Goal: Transaction & Acquisition: Purchase product/service

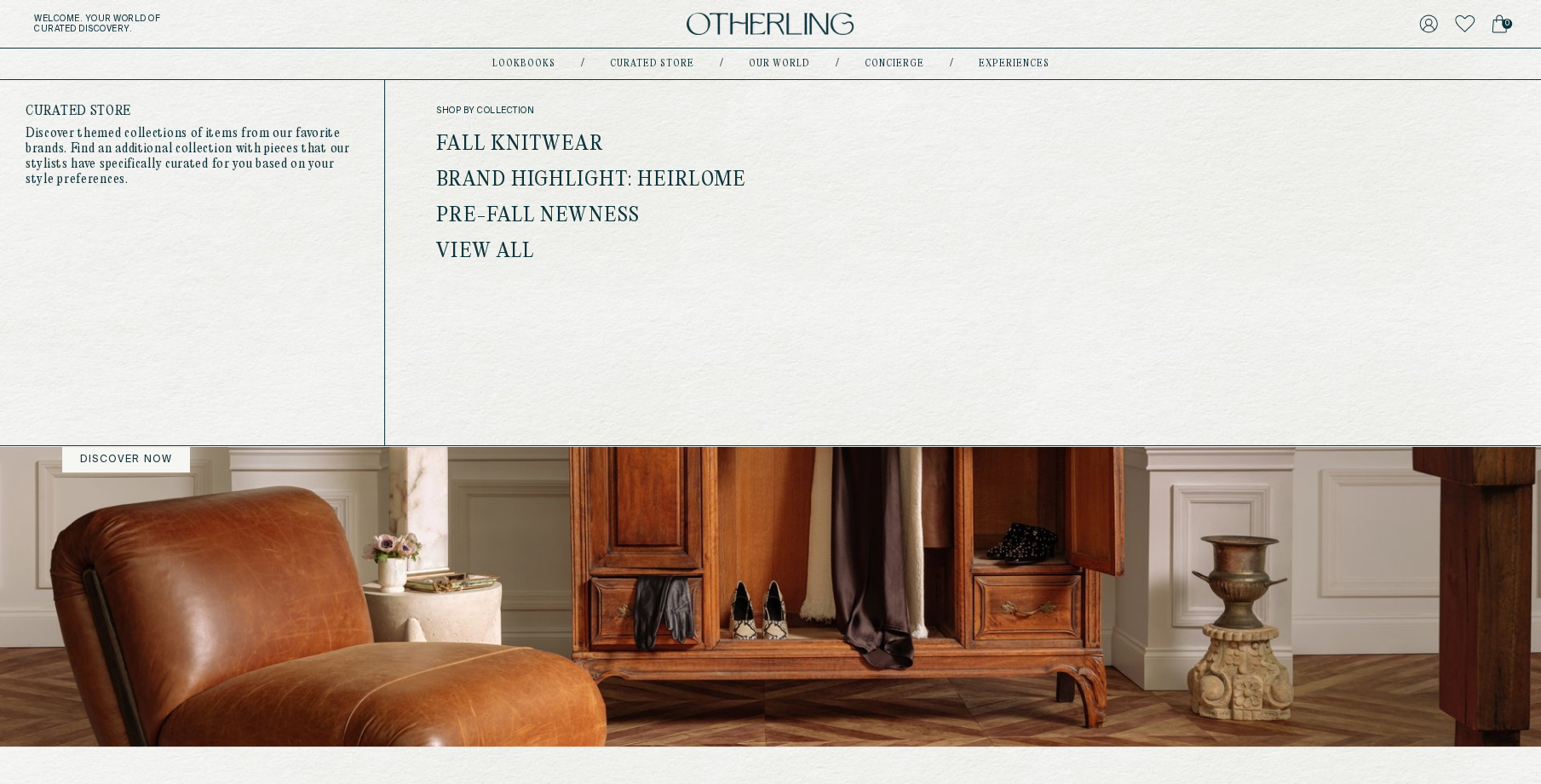
click at [493, 241] on link "View all" at bounding box center [485, 252] width 98 height 22
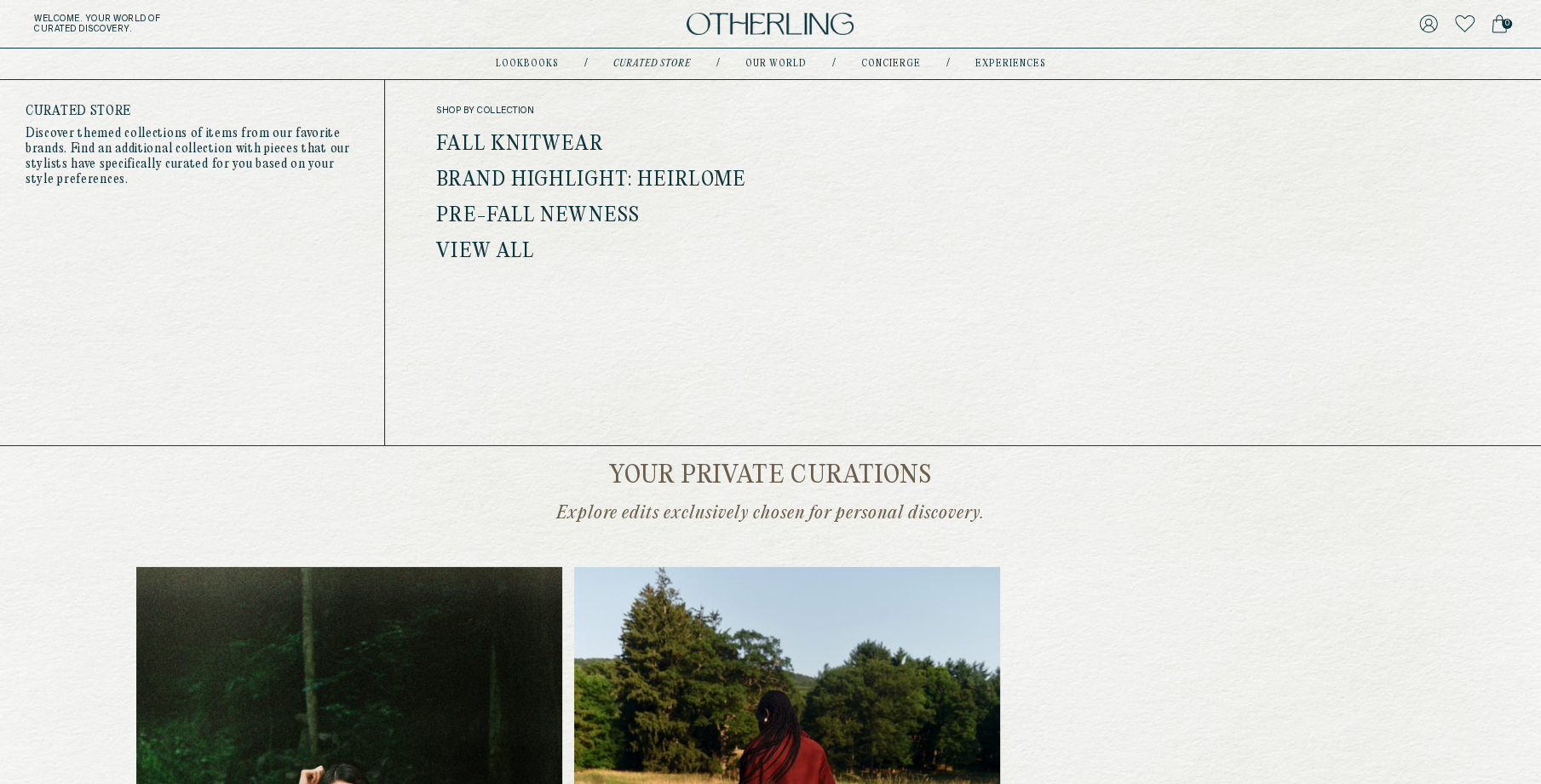
click at [551, 177] on link "Brand Highlight: Heirlome" at bounding box center [591, 180] width 310 height 22
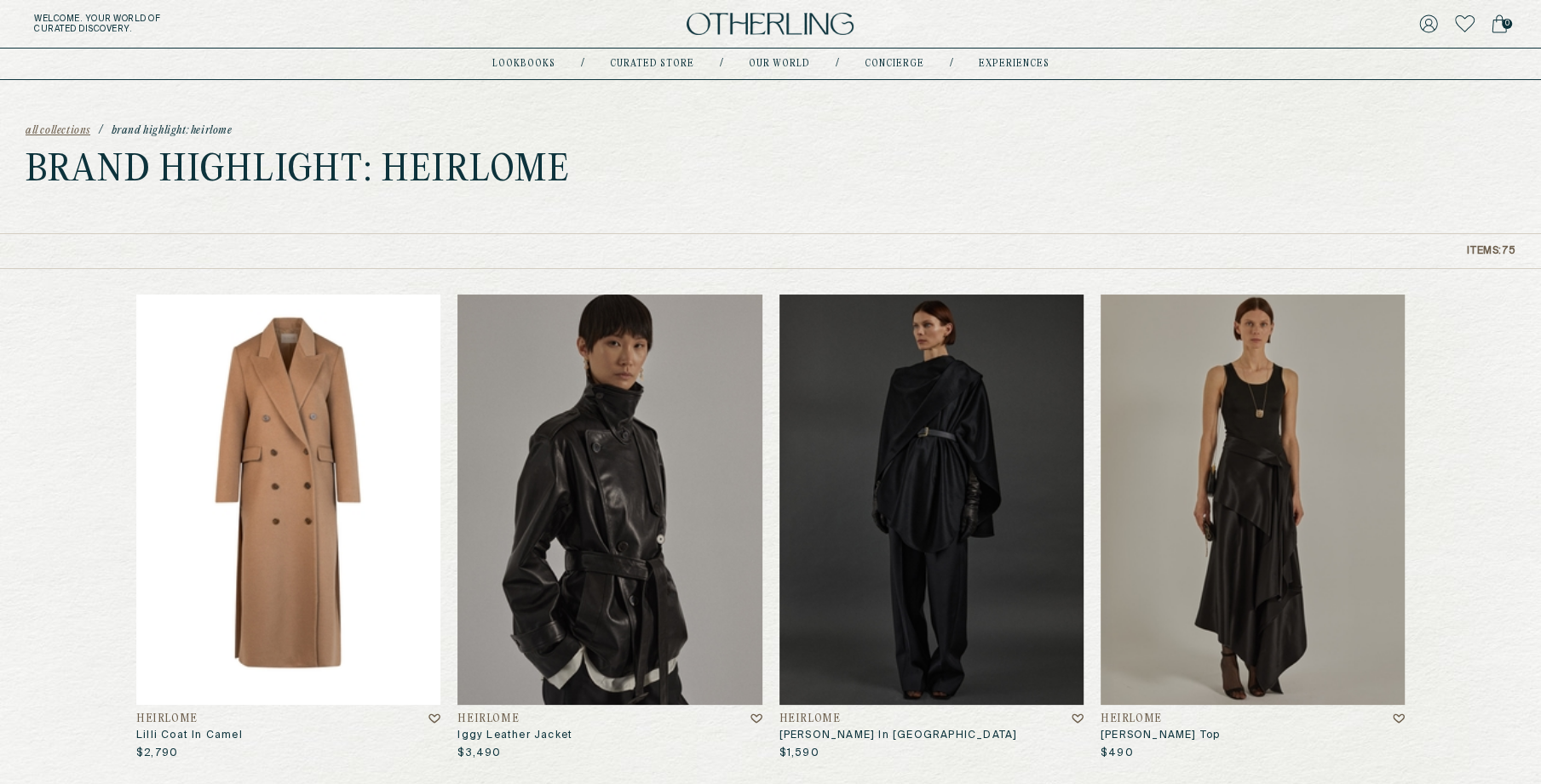
click at [298, 358] on img at bounding box center [288, 500] width 304 height 411
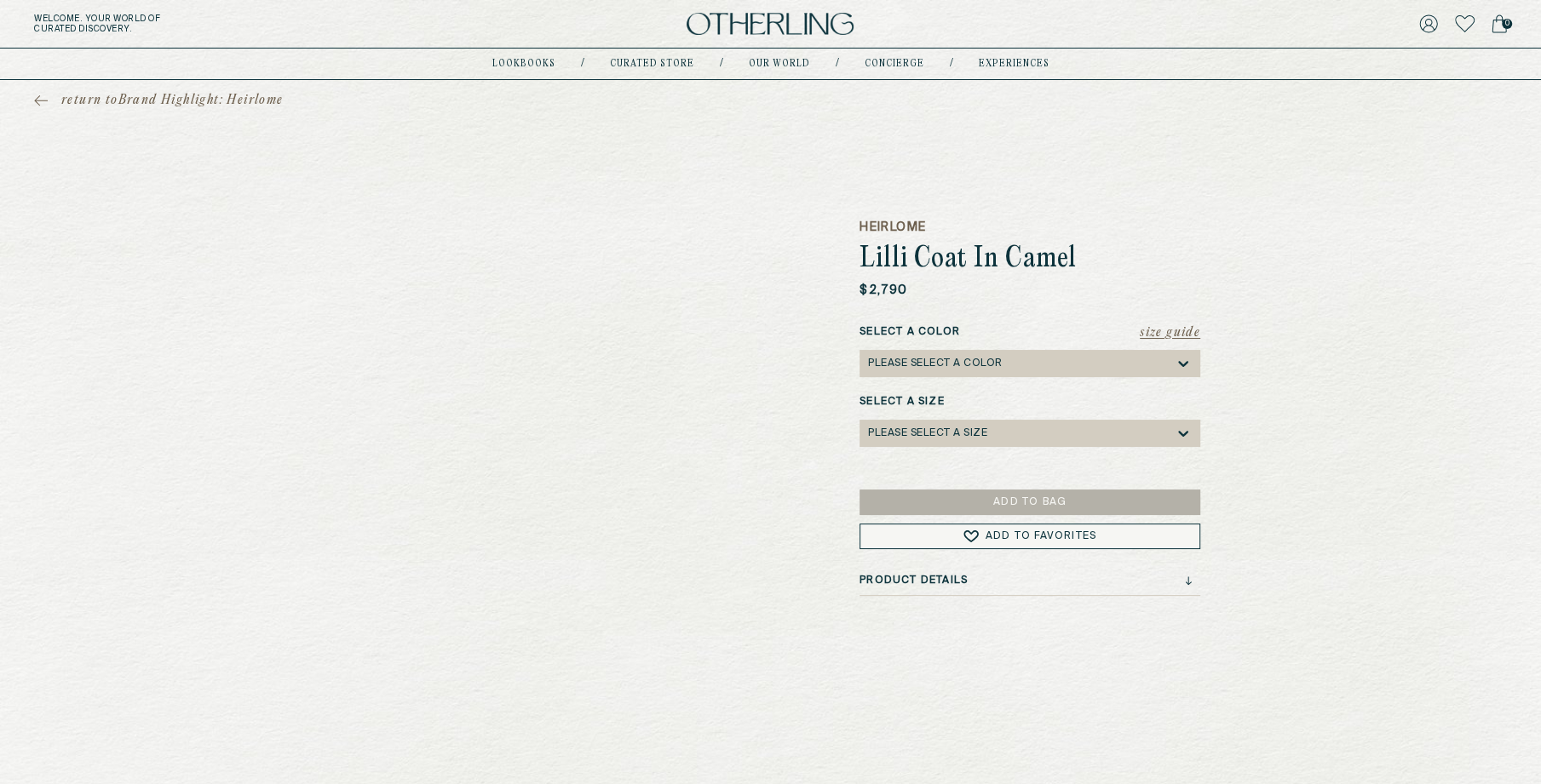
click at [912, 364] on div "Please select a Color" at bounding box center [935, 364] width 135 height 12
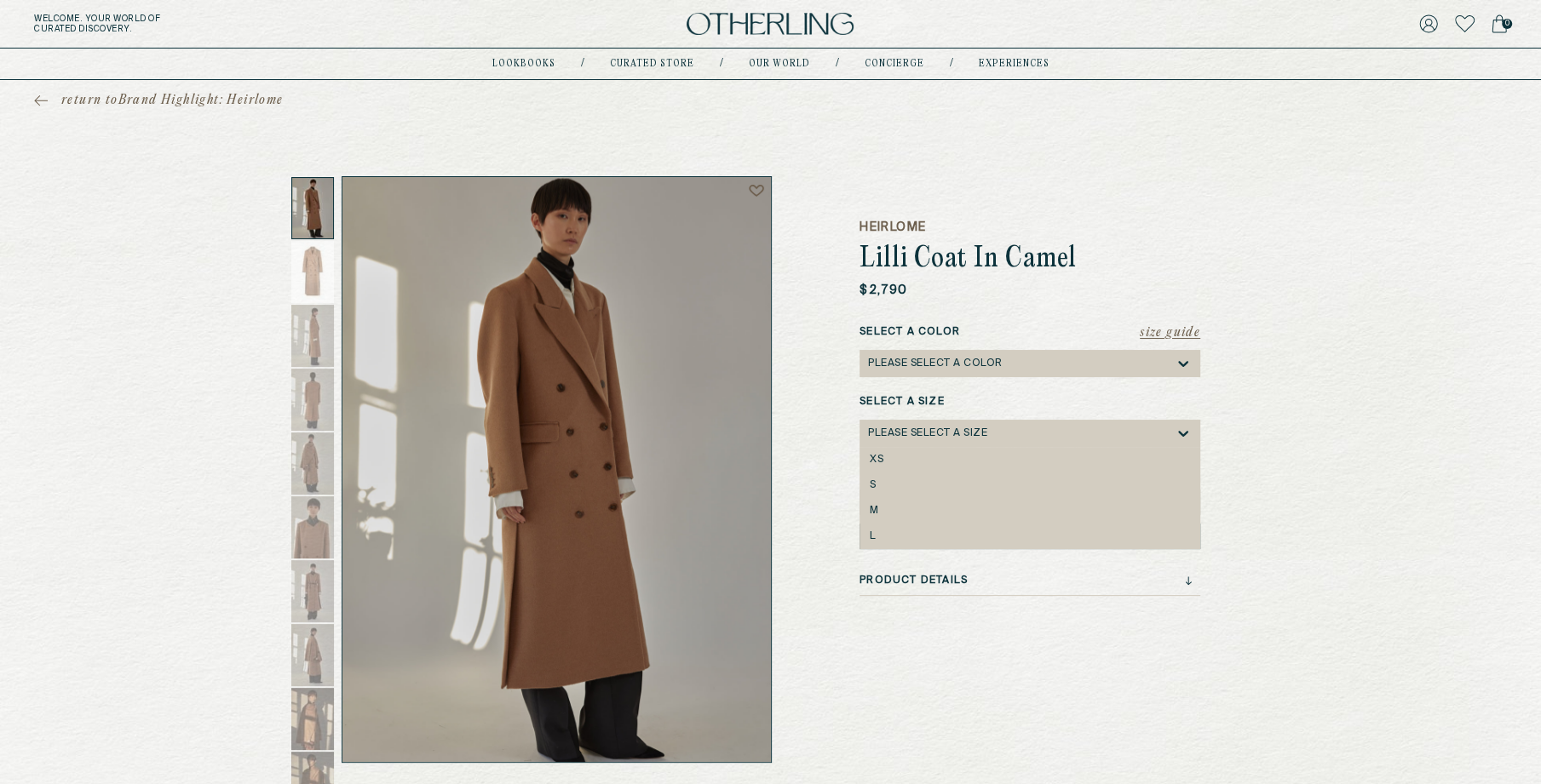
click at [911, 430] on div "Please select a Size" at bounding box center [928, 433] width 119 height 12
click at [890, 349] on div "Select a Color Please select a Color" at bounding box center [1029, 351] width 341 height 52
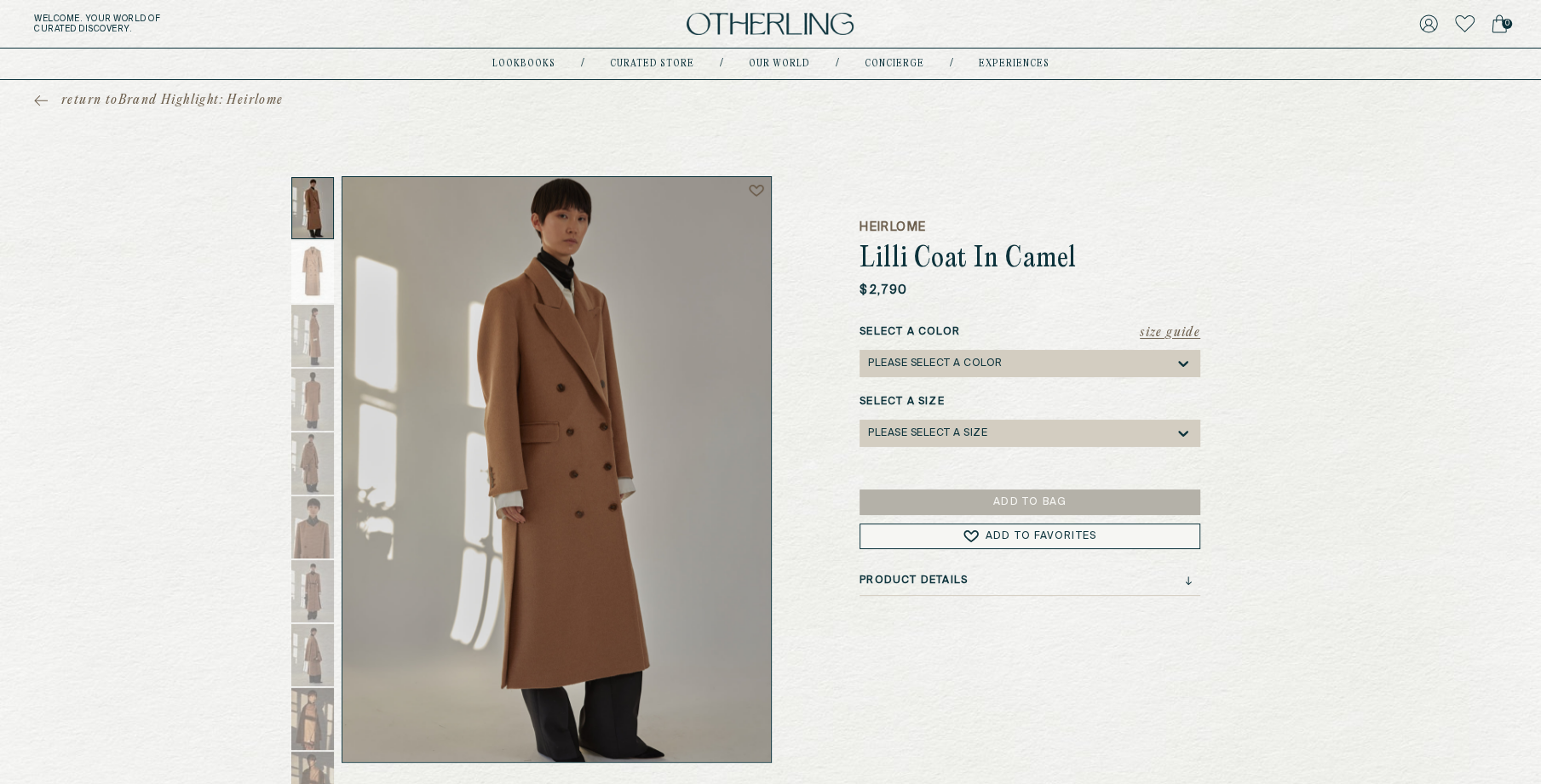
click at [892, 367] on div "Please select a Color" at bounding box center [935, 364] width 135 height 12
click at [892, 382] on div "Camel" at bounding box center [1029, 390] width 341 height 25
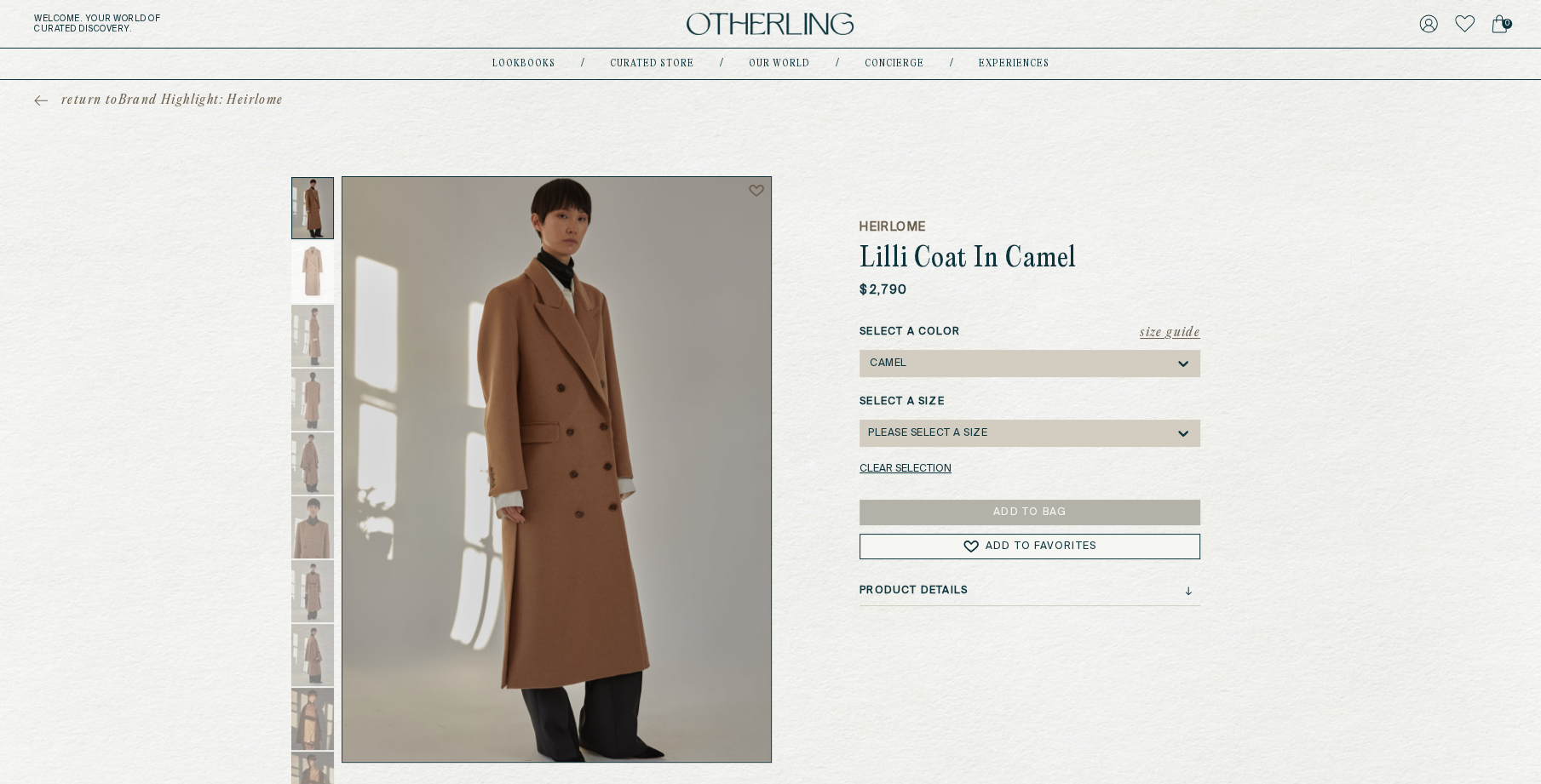
click at [899, 425] on div "Please select a Size" at bounding box center [1021, 433] width 307 height 27
